Goal: Use online tool/utility: Utilize a website feature to perform a specific function

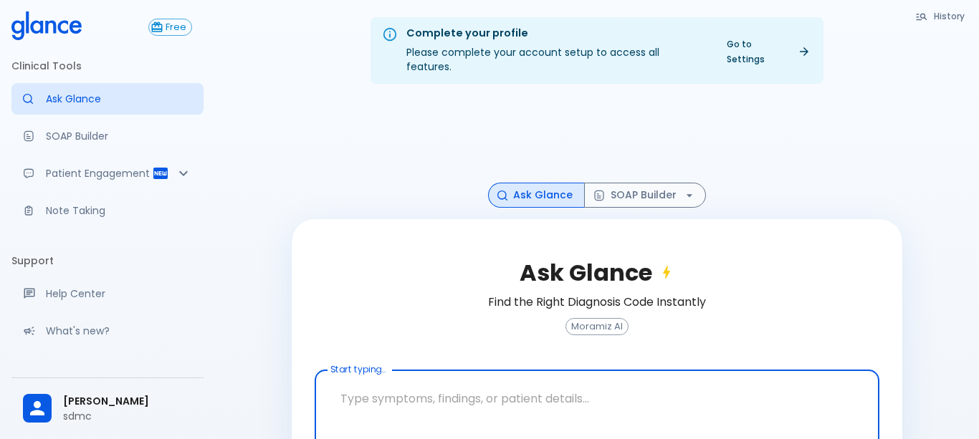
scroll to position [52, 0]
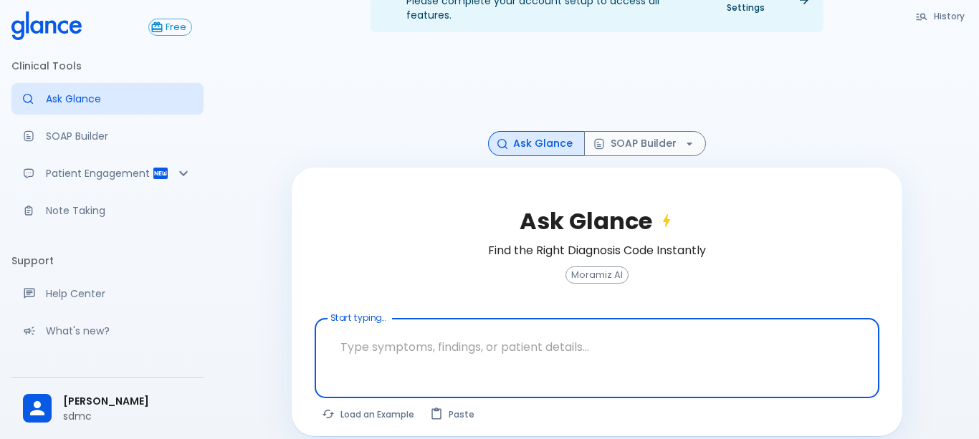
click at [406, 343] on textarea "Start typing..." at bounding box center [597, 347] width 545 height 45
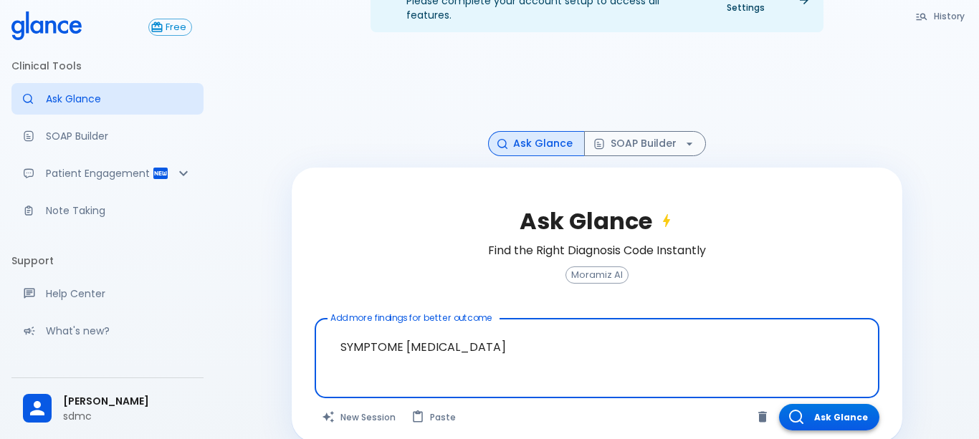
type textarea "SYMPTOME [MEDICAL_DATA]"
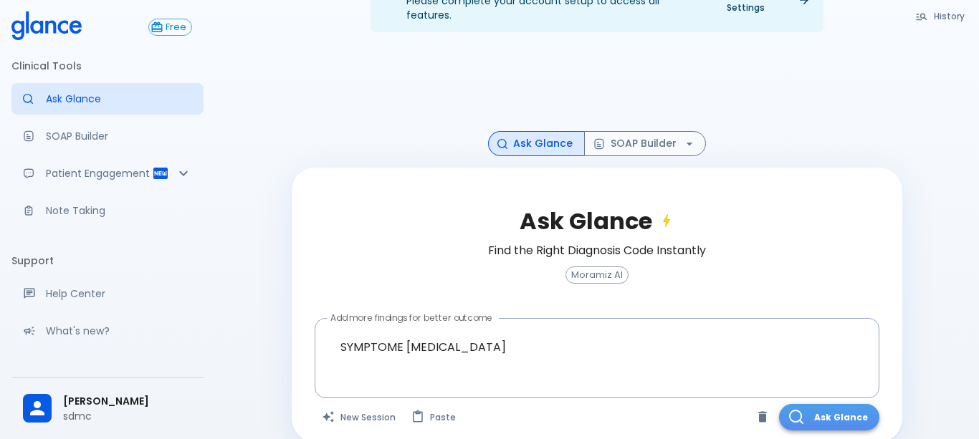
click at [830, 406] on button "Ask Glance" at bounding box center [829, 417] width 100 height 27
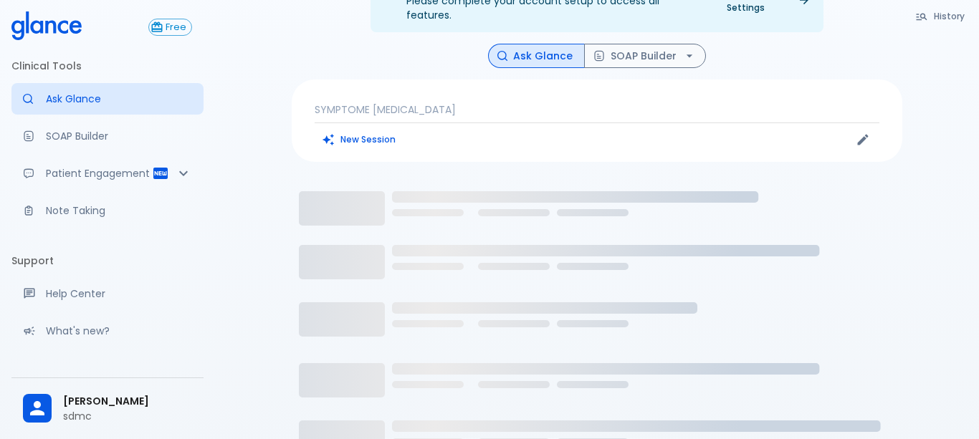
scroll to position [34, 0]
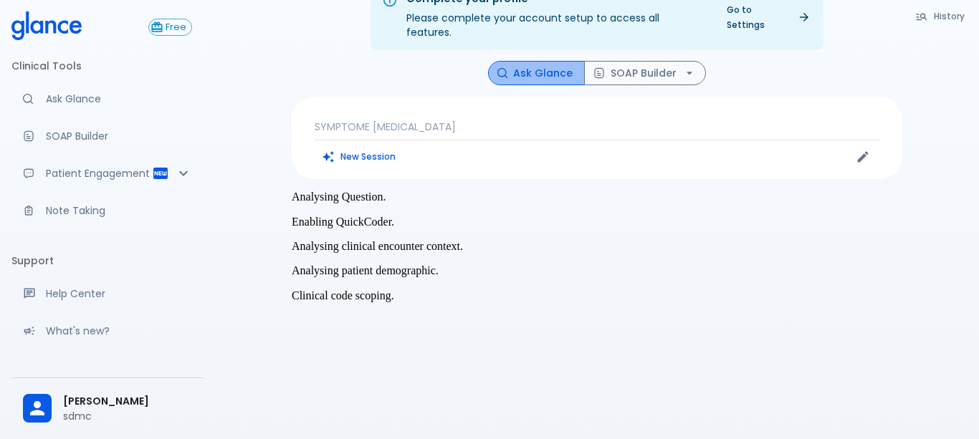
click at [545, 61] on button "Ask Glance" at bounding box center [536, 73] width 97 height 25
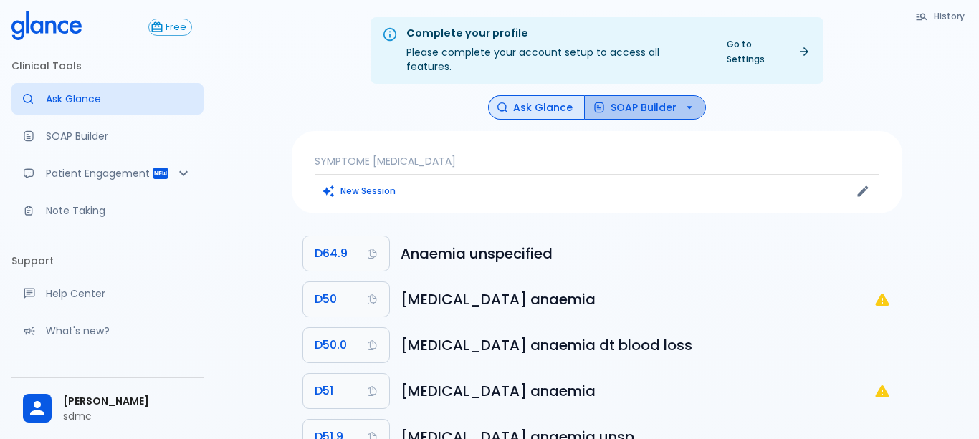
click at [643, 95] on button "SOAP Builder" at bounding box center [645, 107] width 122 height 25
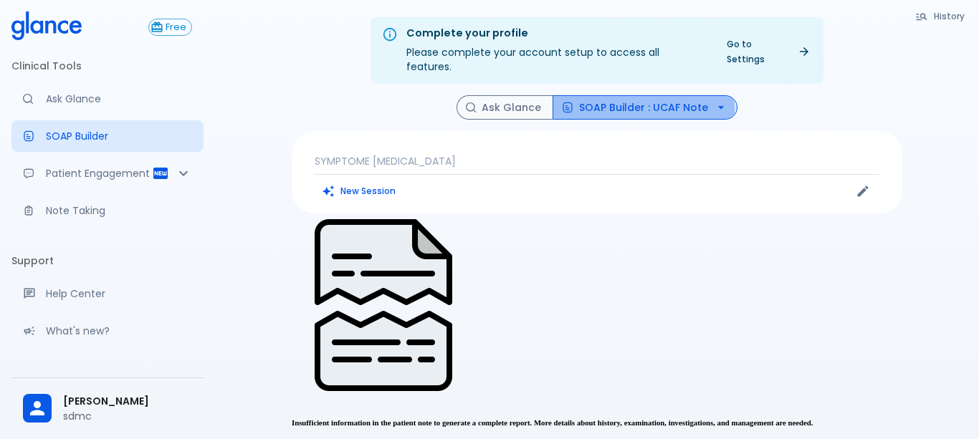
click at [598, 95] on button "SOAP Builder : UCAF Note" at bounding box center [645, 107] width 185 height 25
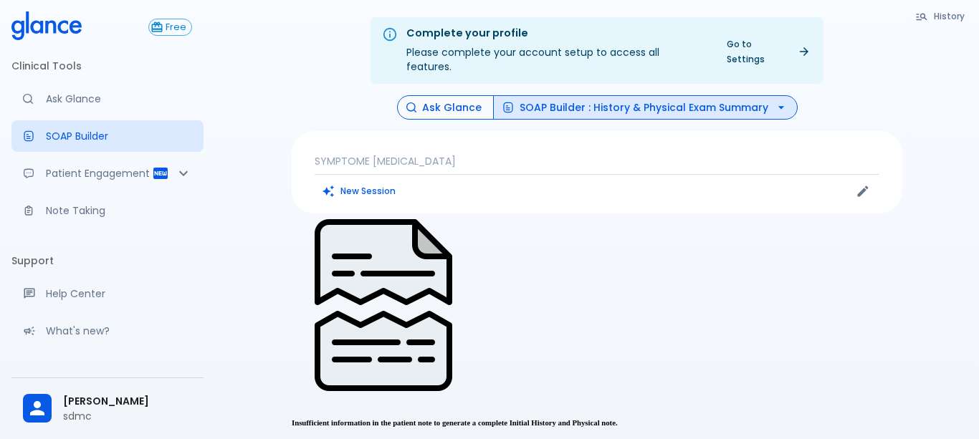
click at [447, 98] on button "Ask Glance" at bounding box center [445, 107] width 97 height 25
